Goal: Task Accomplishment & Management: Complete application form

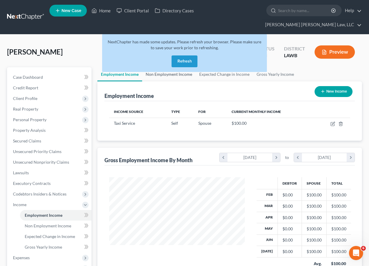
scroll to position [106, 148]
click at [27, 12] on link at bounding box center [26, 17] width 38 height 11
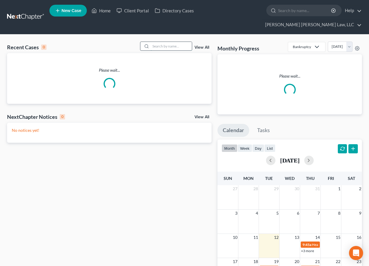
click at [178, 42] on input "search" at bounding box center [171, 46] width 41 height 9
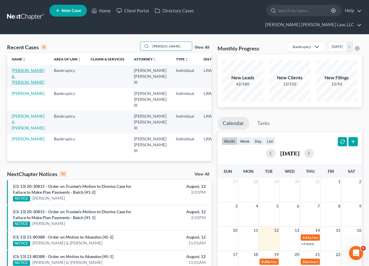
type input "[PERSON_NAME]"
click at [23, 68] on link "[PERSON_NAME] & [PERSON_NAME]" at bounding box center [28, 76] width 33 height 17
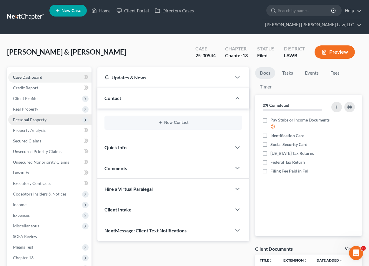
click at [27, 114] on span "Personal Property" at bounding box center [49, 119] width 83 height 11
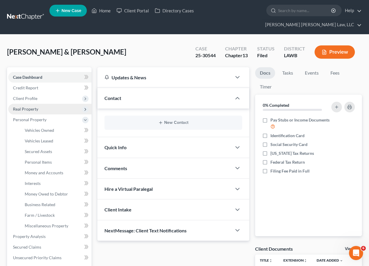
click at [30, 106] on span "Real Property" at bounding box center [25, 108] width 25 height 5
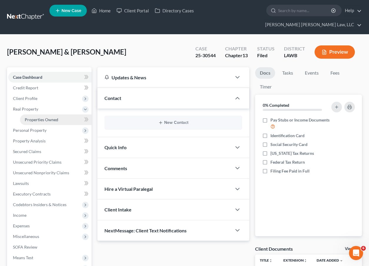
click at [32, 117] on span "Properties Owned" at bounding box center [42, 119] width 34 height 5
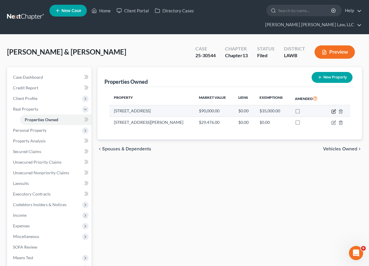
click at [332, 110] on icon "button" at bounding box center [334, 112] width 4 height 4
select select "19"
select select "2"
select select "0"
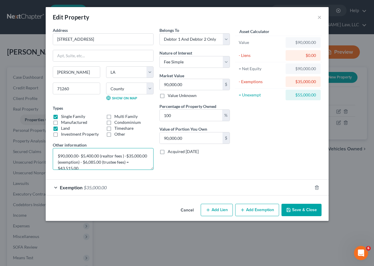
click at [102, 162] on textarea "$90,000.00- $5,400.00 (realtor fees ) -$35,000.00 (exemption) - $6,085.00 (trus…" at bounding box center [103, 159] width 101 height 22
drag, startPoint x: 122, startPoint y: 162, endPoint x: 131, endPoint y: 161, distance: 9.7
click at [131, 161] on textarea "$90,000.00- $5,400.00 (realtor fees ) -$35,000.00 (exemption)=49600 - $6,085.00…" at bounding box center [103, 159] width 101 height 22
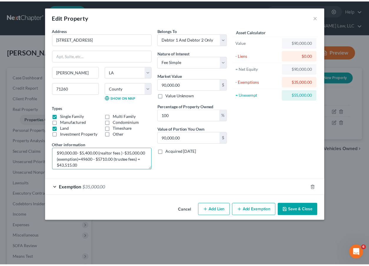
scroll to position [6, 0]
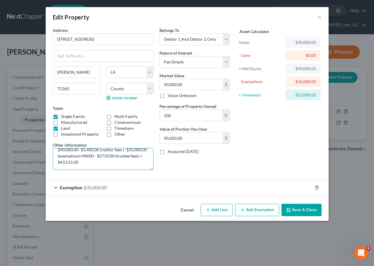
drag, startPoint x: 89, startPoint y: 162, endPoint x: 126, endPoint y: 163, distance: 37.4
click at [126, 163] on textarea "$90,000.00- $5,400.00 (realtor fees ) -$35,000.00 (exemption)=49600 - $5710.00 …" at bounding box center [103, 159] width 101 height 22
type textarea "$90,000.00- $5,400.00 (realtor fees ) -$35,000.00 (exemption)=49600 - $5710.00 …"
click at [302, 209] on button "Save & Close" at bounding box center [301, 209] width 40 height 12
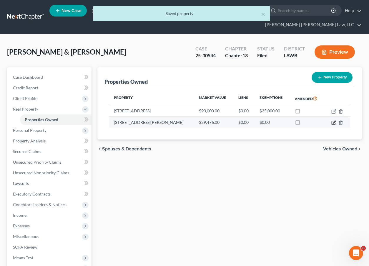
click at [332, 120] on icon "button" at bounding box center [334, 122] width 5 height 5
select select "19"
select select "55"
select select "3"
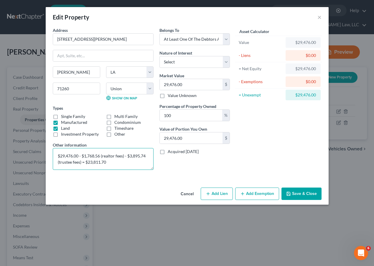
click at [125, 157] on textarea "$29,476.00 - $1,768.56 (realtor fees) - $3,895.74 (trustee fees) = $23,811.70" at bounding box center [103, 159] width 101 height 22
type textarea "$29,476.00 - $1,768.56 (realtor fees) =27707.44 - $3,895.74 (trustee fees) = $2…"
click at [308, 192] on button "Save & Close" at bounding box center [301, 193] width 40 height 12
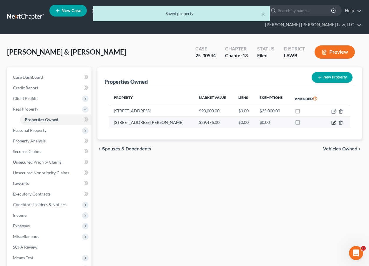
click at [334, 120] on icon "button" at bounding box center [334, 122] width 5 height 5
select select "19"
select select "55"
select select "3"
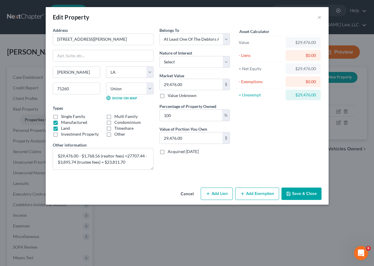
drag, startPoint x: 309, startPoint y: 194, endPoint x: 312, endPoint y: 192, distance: 3.8
click at [309, 194] on button "Save & Close" at bounding box center [301, 193] width 40 height 12
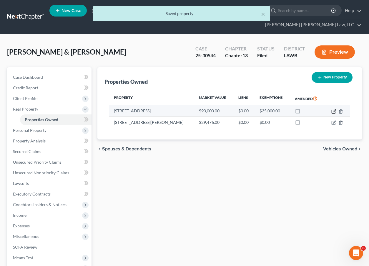
click at [334, 109] on icon "button" at bounding box center [334, 110] width 3 height 3
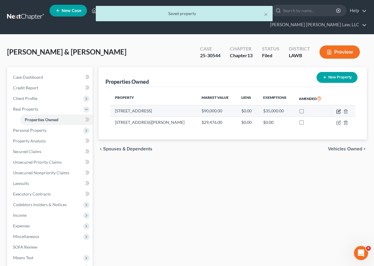
select select "19"
select select "55"
select select "2"
select select "0"
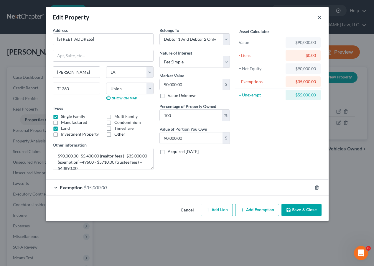
click at [320, 18] on button "×" at bounding box center [319, 17] width 4 height 7
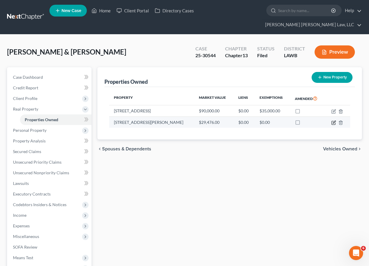
click at [335, 120] on icon "button" at bounding box center [334, 122] width 5 height 5
select select "19"
select select "55"
select select "3"
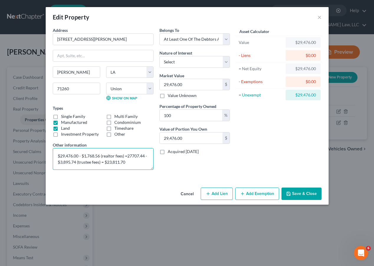
drag, startPoint x: 62, startPoint y: 161, endPoint x: 75, endPoint y: 163, distance: 13.3
click at [75, 163] on textarea "$29,476.00 - $1,768.56 (realtor fees) =27707.44 - $3,895.74 (trustee fees) = $2…" at bounding box center [103, 159] width 101 height 22
drag, startPoint x: 106, startPoint y: 163, endPoint x: 131, endPoint y: 161, distance: 25.1
click at [131, 161] on textarea "$29,476.00 - $1,768.56 (realtor fees) =27707.44 - $1410.37 (trustee fees) = $23…" at bounding box center [103, 159] width 101 height 22
type textarea "$29,476.00 - $1,768.56 (realtor fees) =27707.44 - $1410.37 (trustee fees) = $26…"
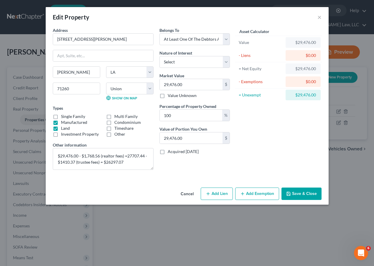
click at [305, 195] on button "Save & Close" at bounding box center [301, 193] width 40 height 12
